Goal: Information Seeking & Learning: Check status

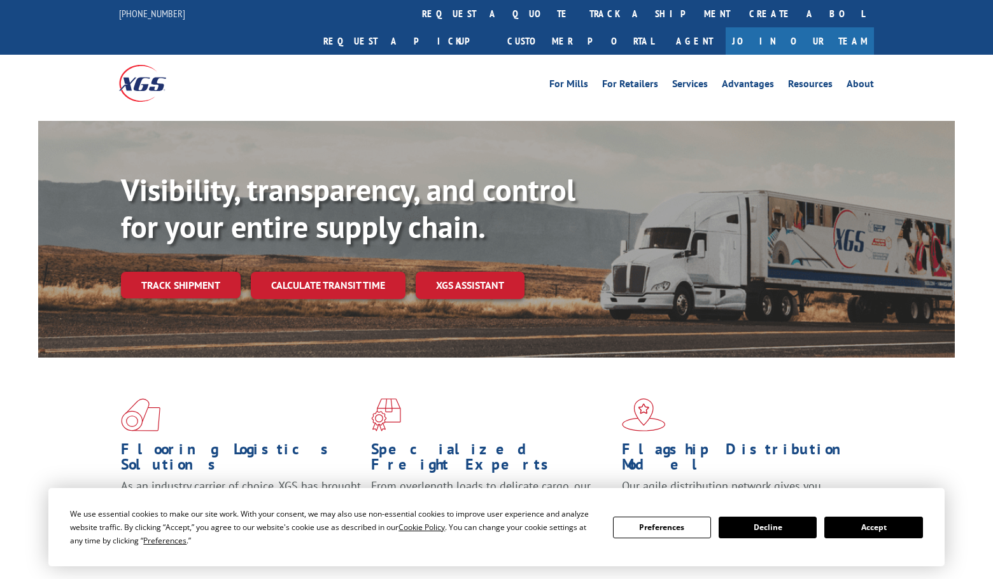
drag, startPoint x: 841, startPoint y: 531, endPoint x: 762, endPoint y: 501, distance: 84.4
click at [841, 531] on button "Accept" at bounding box center [873, 528] width 98 height 22
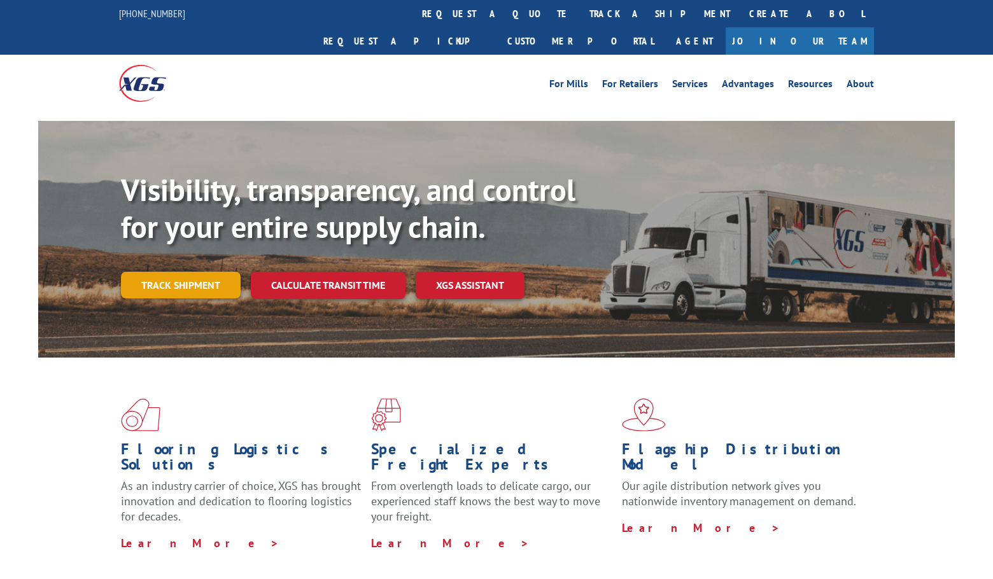
click at [158, 272] on link "Track shipment" at bounding box center [181, 285] width 120 height 27
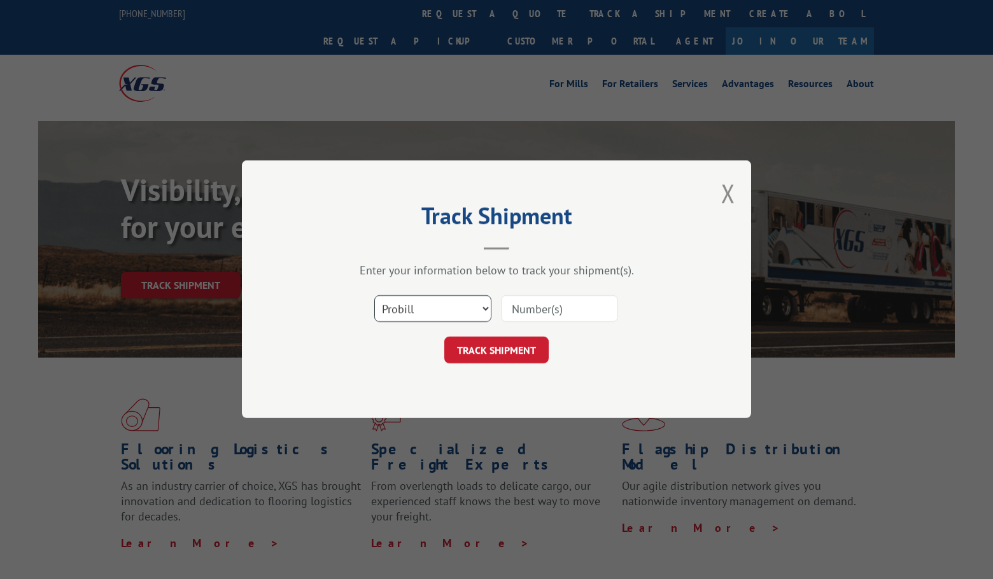
click at [428, 314] on select "Select category... Probill BOL PO" at bounding box center [432, 309] width 117 height 27
select select "bol"
click at [374, 296] on select "Select category... Probill BOL PO" at bounding box center [432, 309] width 117 height 27
paste input "2859014"
drag, startPoint x: 519, startPoint y: 310, endPoint x: 519, endPoint y: 318, distance: 7.6
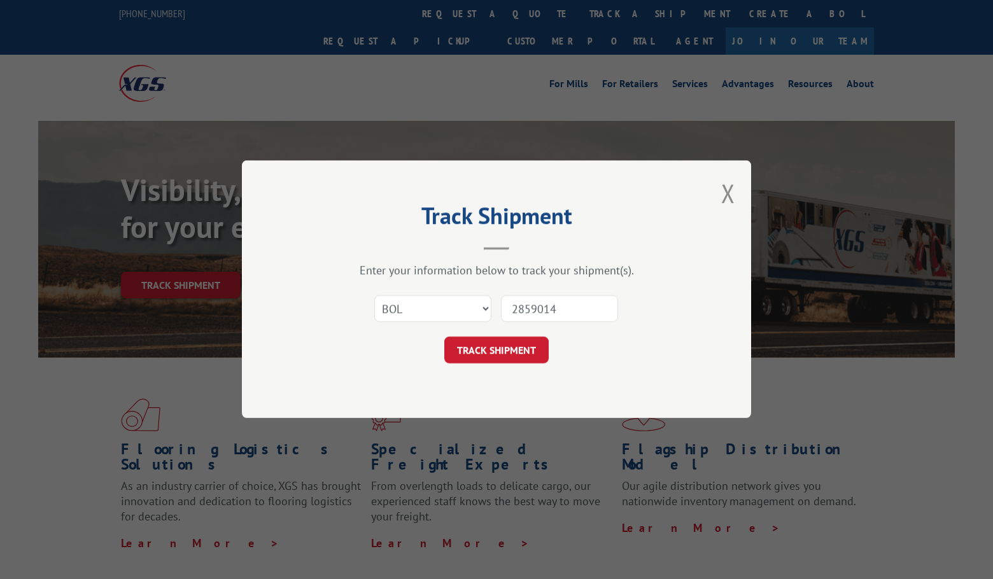
click at [519, 318] on input "2859014" at bounding box center [559, 309] width 117 height 27
type input "2859014"
click at [498, 356] on button "TRACK SHIPMENT" at bounding box center [496, 350] width 104 height 27
